Goal: Task Accomplishment & Management: Use online tool/utility

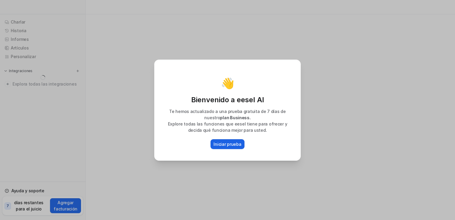
click at [225, 144] on p "Iniciar prueba" at bounding box center [228, 144] width 28 height 6
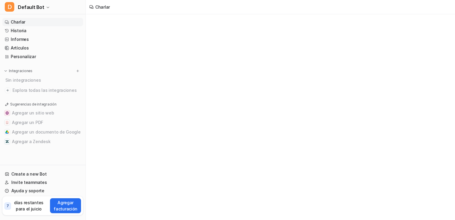
click at [30, 24] on link "Charlar" at bounding box center [42, 22] width 81 height 8
type textarea "**********"
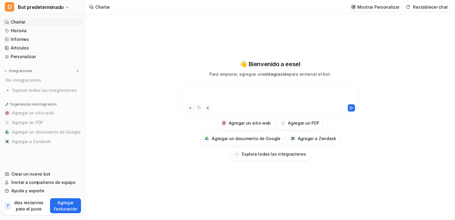
click at [240, 91] on div at bounding box center [270, 96] width 174 height 14
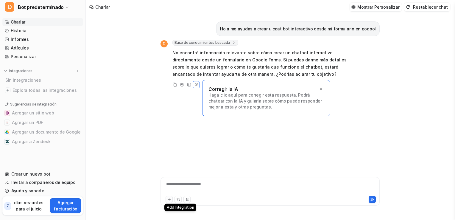
click at [167, 199] on icon at bounding box center [169, 199] width 4 height 4
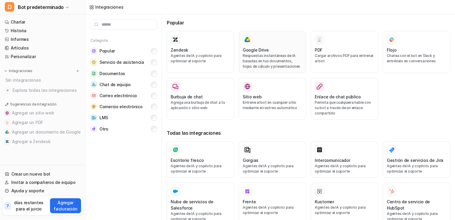
click at [254, 49] on h3 "Google Drive" at bounding box center [256, 50] width 26 height 6
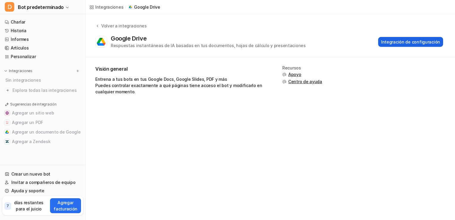
click at [408, 41] on button "Integración de configuración" at bounding box center [410, 42] width 65 height 10
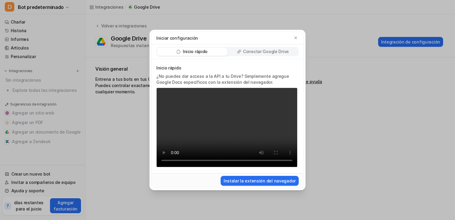
click at [207, 53] on p "Inicio rápido" at bounding box center [195, 52] width 25 height 6
click at [189, 51] on p "Inicio rápido" at bounding box center [195, 52] width 25 height 6
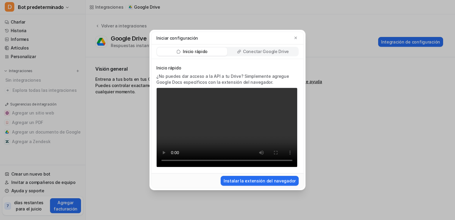
drag, startPoint x: 189, startPoint y: 51, endPoint x: 181, endPoint y: 50, distance: 7.2
click at [181, 50] on icon at bounding box center [179, 51] width 4 height 4
click at [267, 180] on button "Instalar la extensión del navegador" at bounding box center [260, 181] width 78 height 10
